Goal: Navigation & Orientation: Find specific page/section

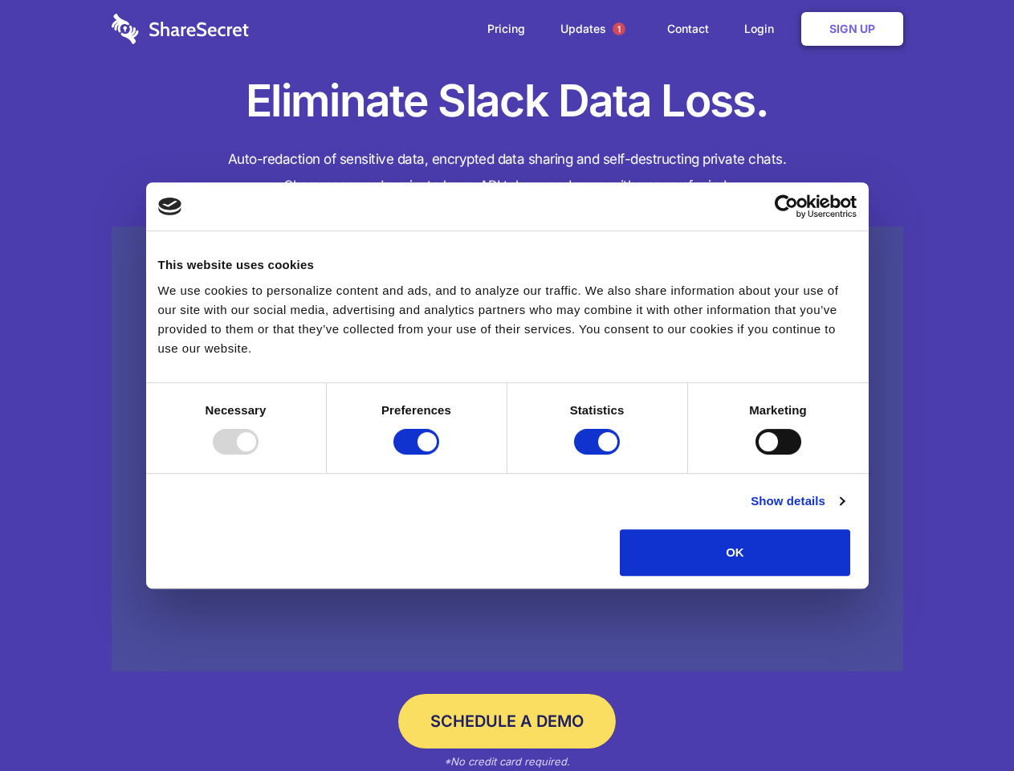
click at [259, 455] on div at bounding box center [236, 442] width 46 height 26
click at [439, 455] on input "Preferences" at bounding box center [416, 442] width 46 height 26
checkbox input "false"
click at [599, 455] on input "Statistics" at bounding box center [597, 442] width 46 height 26
checkbox input "false"
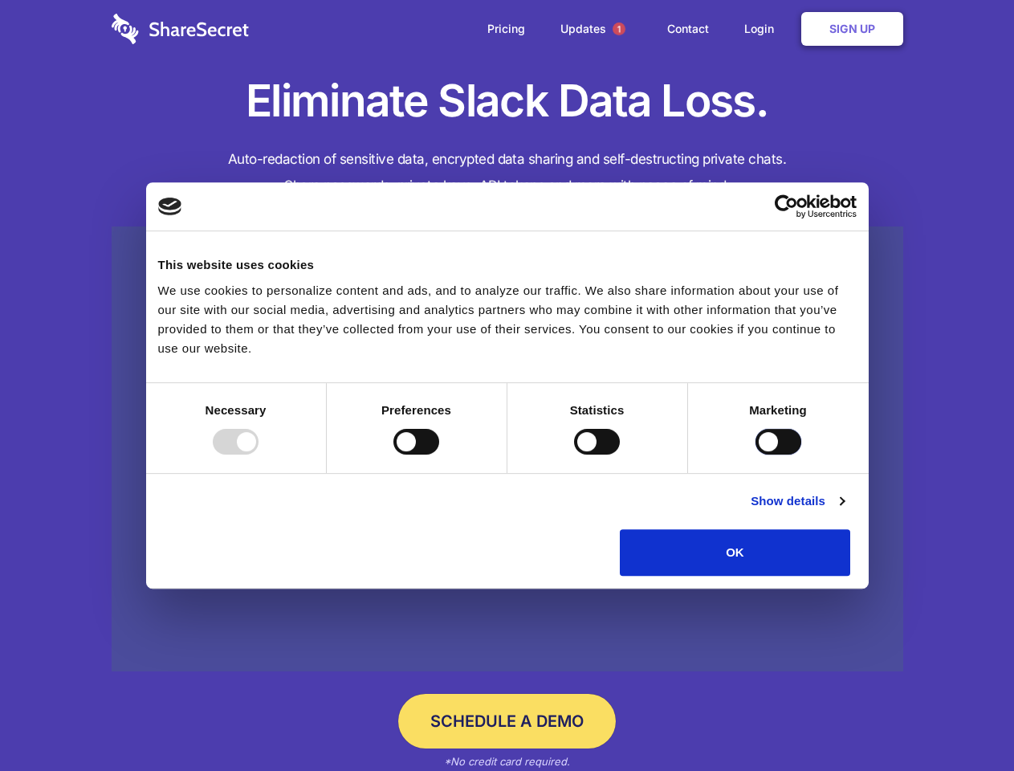
click at [756, 455] on input "Marketing" at bounding box center [779, 442] width 46 height 26
checkbox input "true"
click at [844, 511] on link "Show details" at bounding box center [797, 500] width 93 height 19
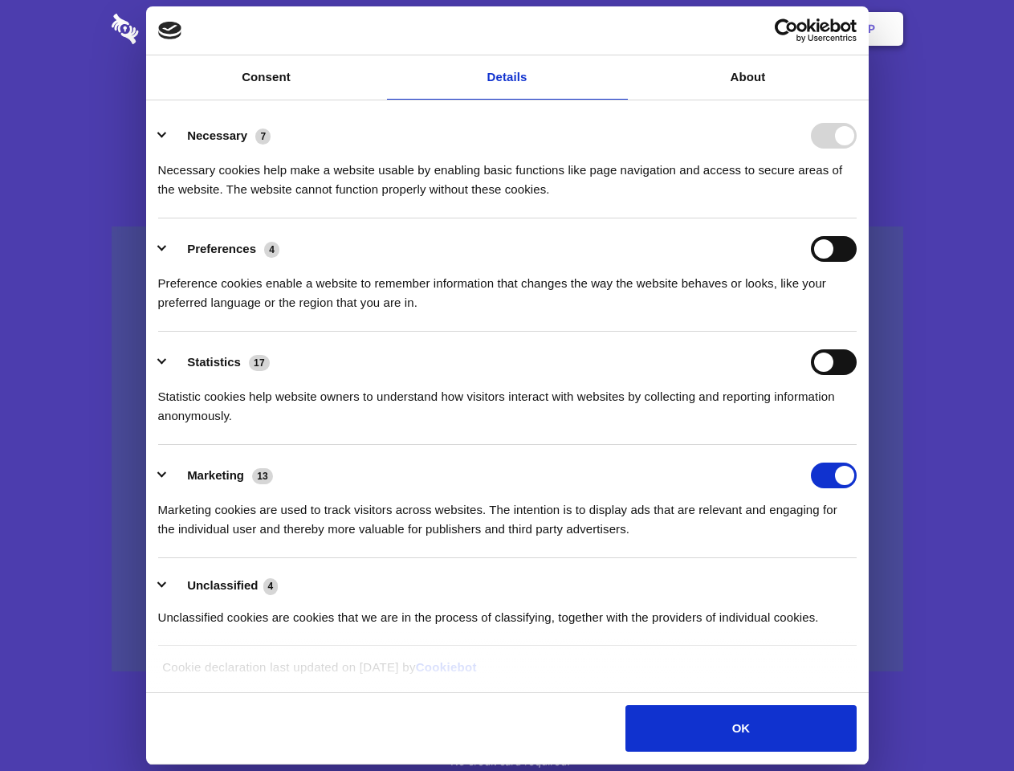
click at [857, 218] on li "Necessary 7 Necessary cookies help make a website usable by enabling basic func…" at bounding box center [507, 161] width 699 height 113
click at [618, 29] on span "1" at bounding box center [619, 28] width 13 height 13
